Goal: Find specific page/section: Find specific page/section

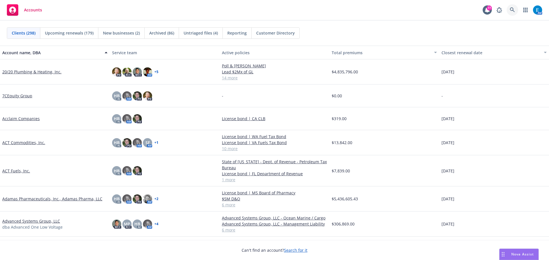
click at [510, 8] on icon at bounding box center [512, 9] width 5 height 5
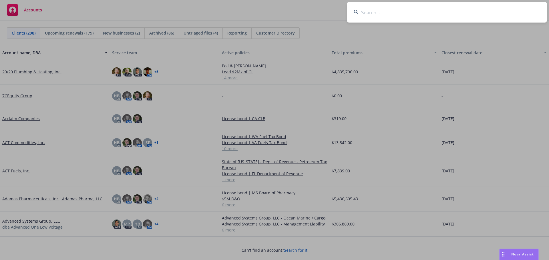
click at [499, 10] on input at bounding box center [447, 12] width 200 height 21
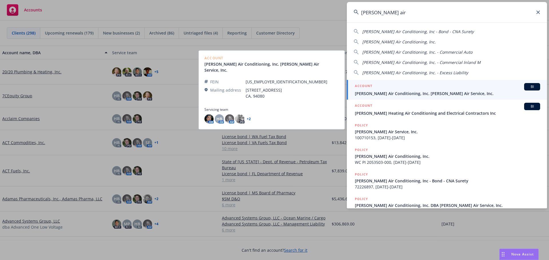
type input "[PERSON_NAME] air"
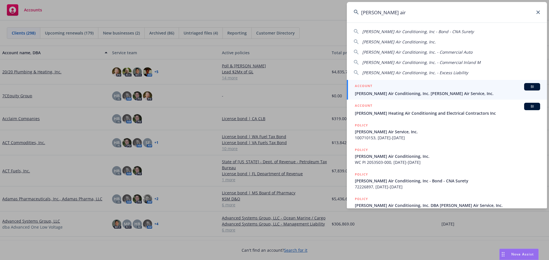
click at [397, 96] on span "[PERSON_NAME] Air Conditioning, Inc. [PERSON_NAME] Air Service, Inc." at bounding box center [447, 94] width 185 height 6
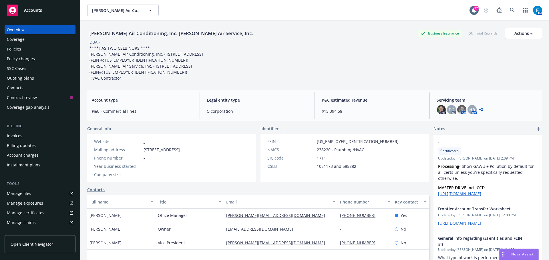
click at [16, 50] on div "Policies" at bounding box center [14, 49] width 14 height 9
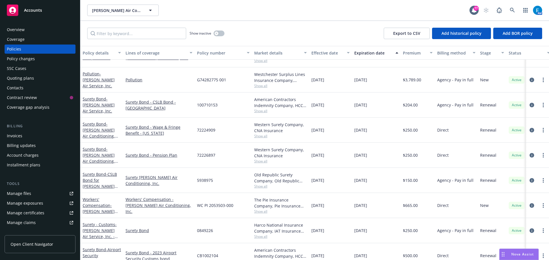
scroll to position [114, 0]
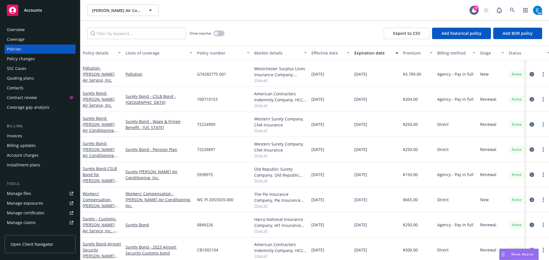
click at [22, 137] on div "Invoices" at bounding box center [40, 135] width 66 height 9
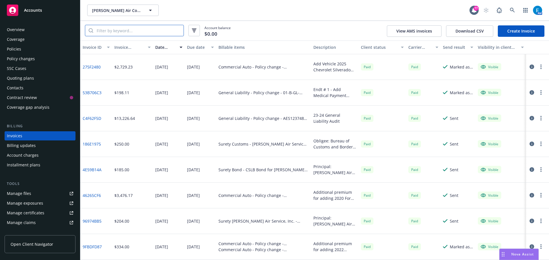
click at [136, 30] on input "search" at bounding box center [138, 30] width 90 height 11
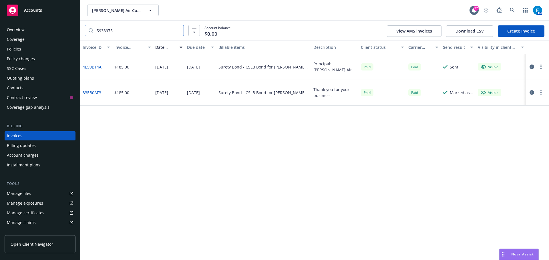
type input "5938975"
click at [94, 66] on link "4E59B14A" at bounding box center [92, 67] width 19 height 6
click at [511, 10] on icon at bounding box center [512, 10] width 5 height 5
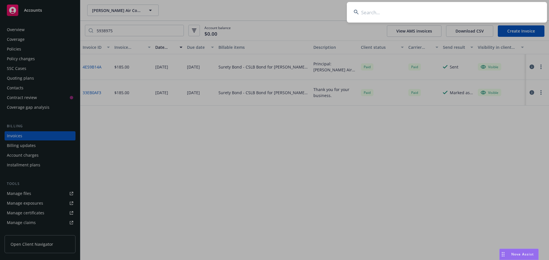
click at [464, 10] on input at bounding box center [447, 12] width 200 height 21
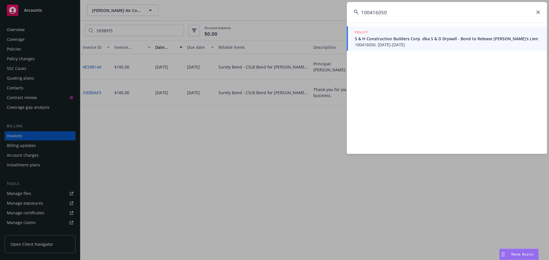
type input "100416050"
click at [396, 40] on span "S & H Construction Builders Corp. dba S & D Drywall - Bond to Release [PERSON_N…" at bounding box center [447, 39] width 185 height 6
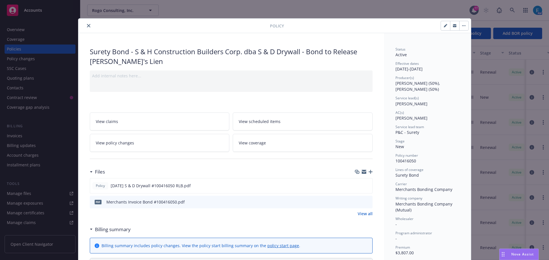
click at [87, 26] on icon "close" at bounding box center [88, 25] width 3 height 3
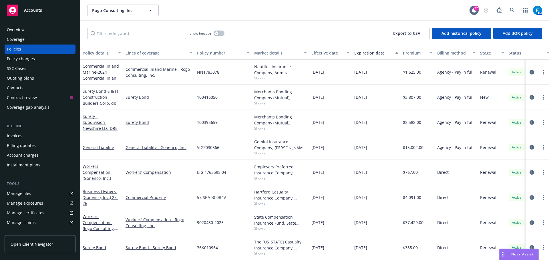
click at [18, 135] on div "Invoices" at bounding box center [14, 135] width 15 height 9
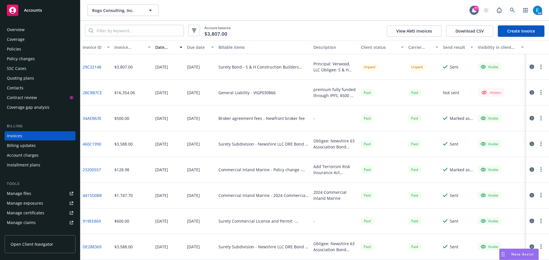
click at [16, 48] on div "Policies" at bounding box center [14, 49] width 14 height 9
